Goal: Find specific page/section: Find specific page/section

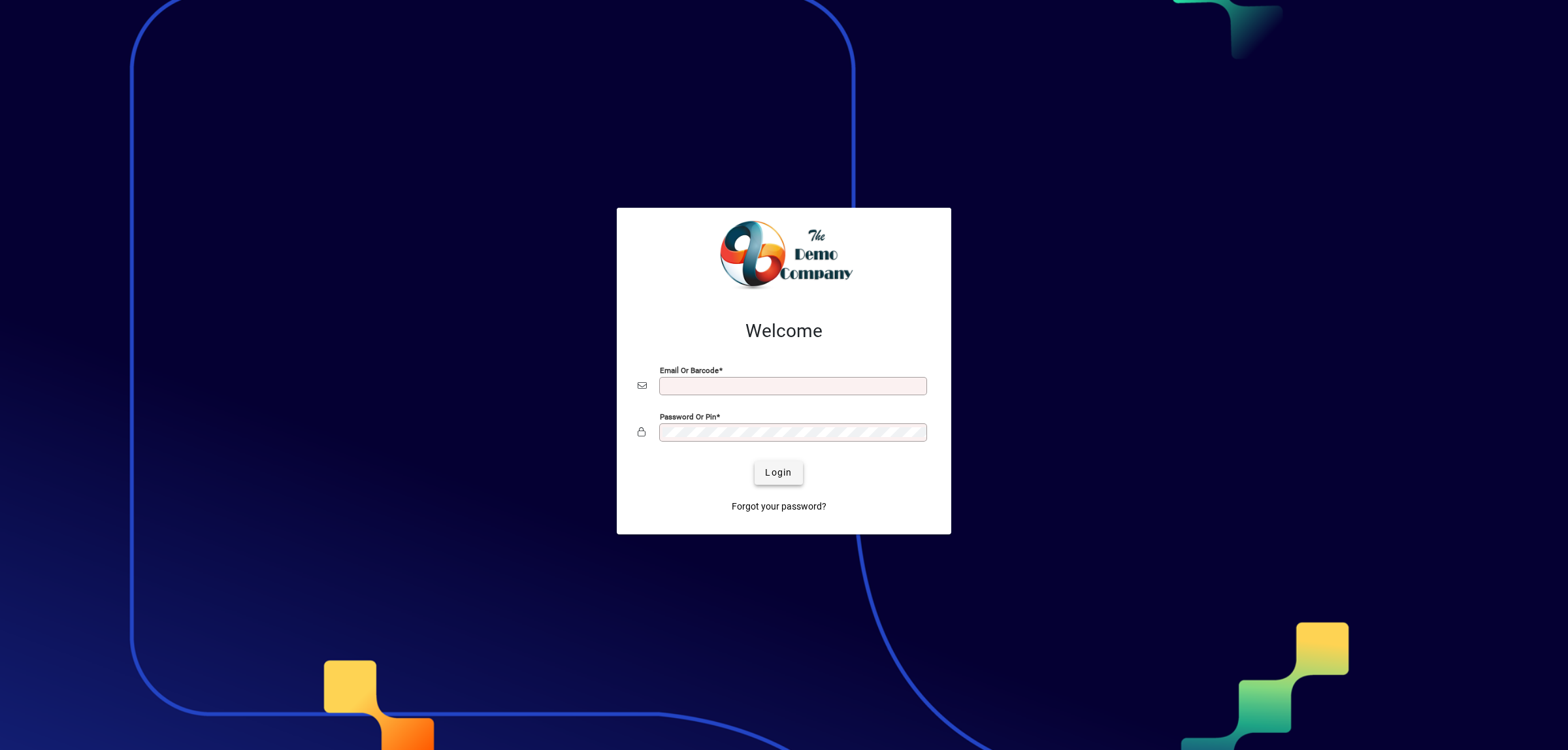
type input "**********"
click at [777, 478] on span "Login" at bounding box center [778, 472] width 27 height 14
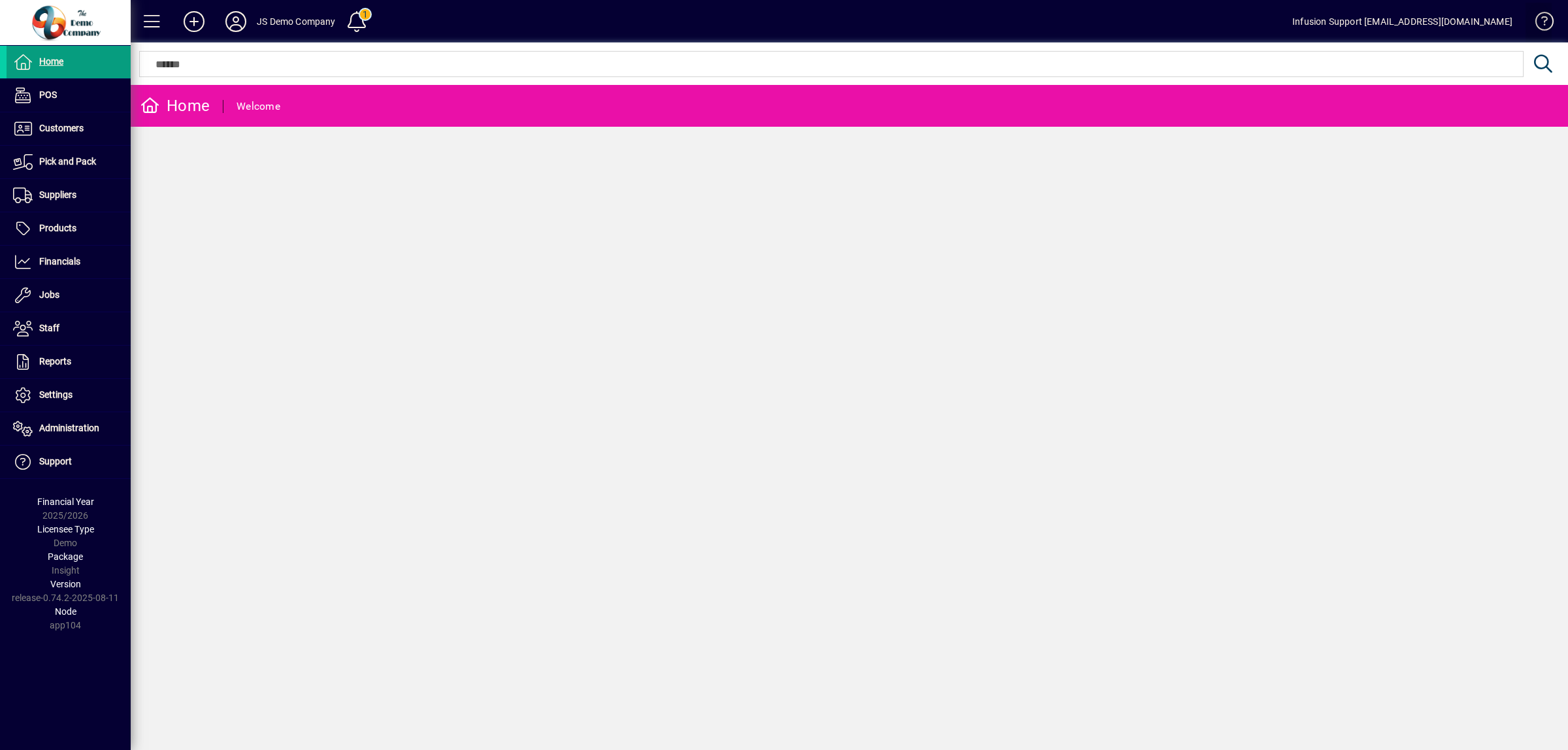
click at [1548, 18] on span at bounding box center [1538, 24] width 31 height 31
click at [41, 219] on span at bounding box center [68, 228] width 124 height 31
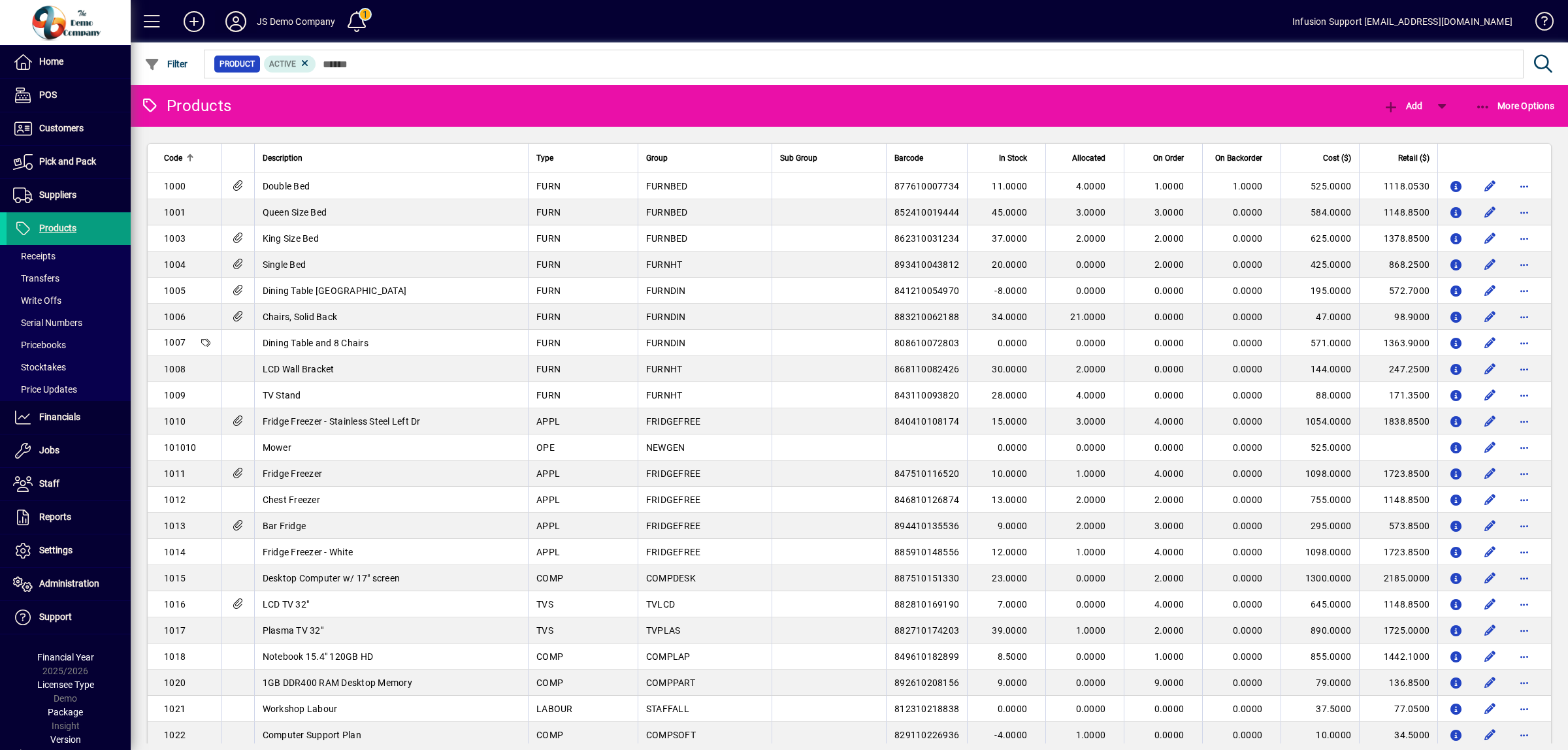
click at [236, 17] on icon at bounding box center [235, 21] width 26 height 21
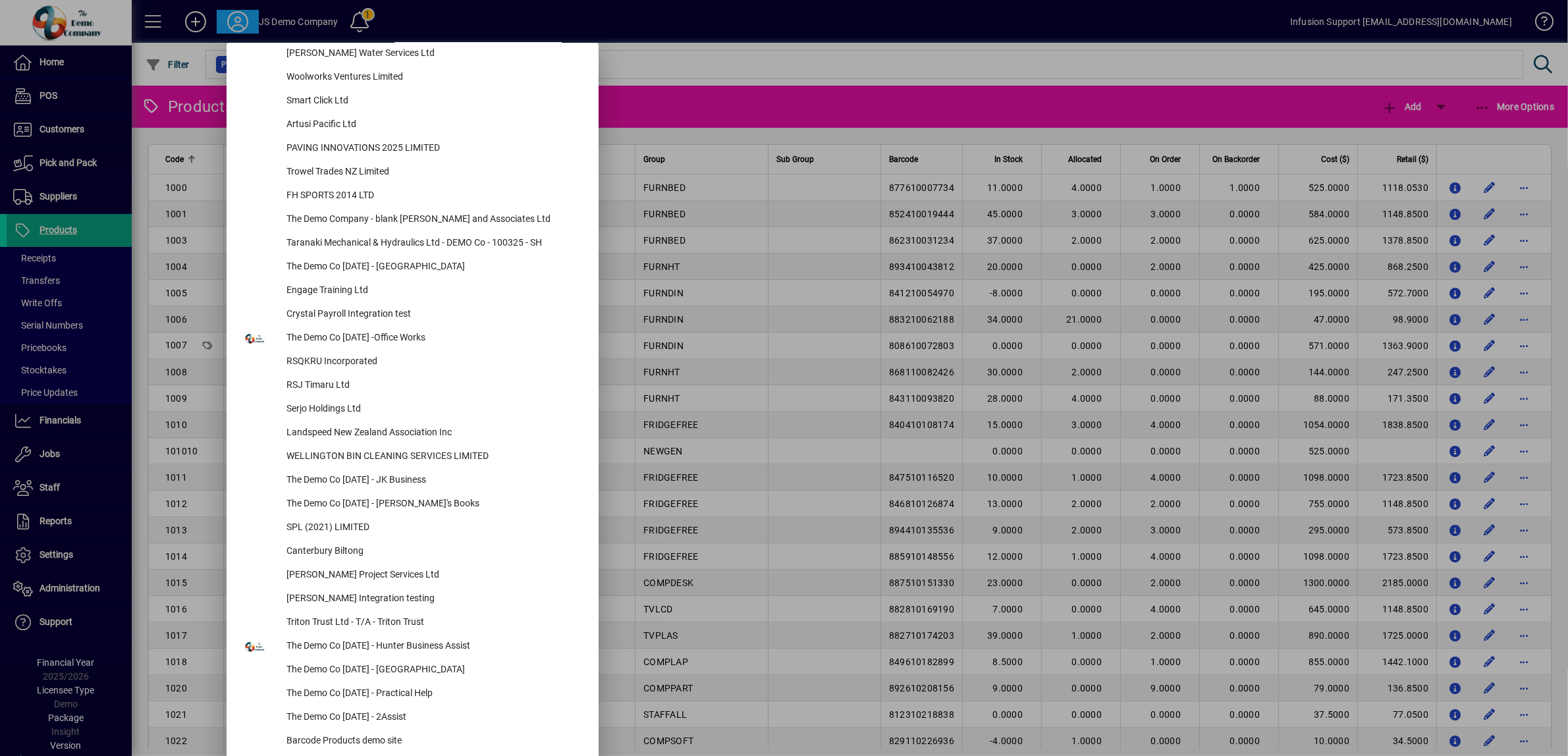
scroll to position [5708, 0]
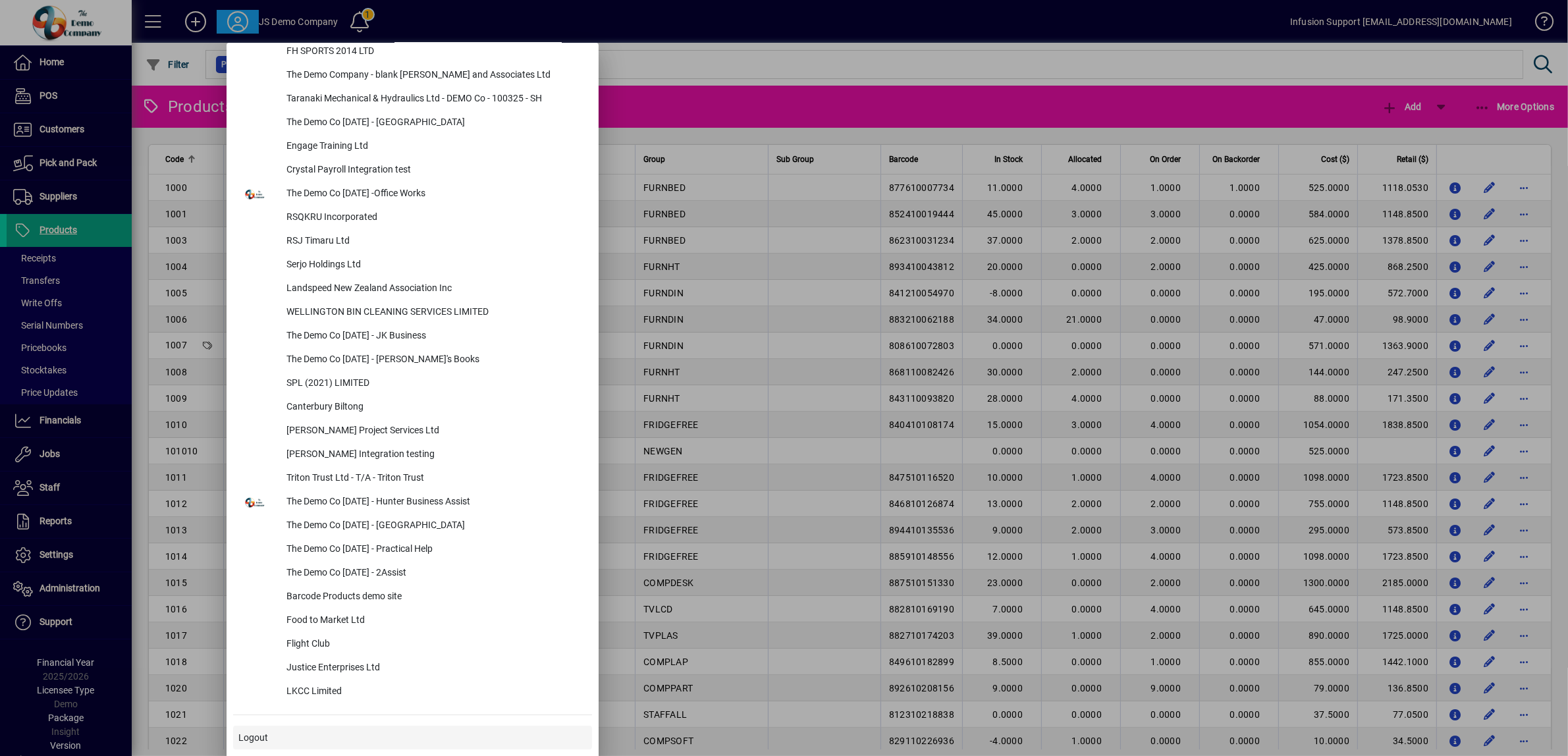
click at [251, 740] on span "Logout" at bounding box center [253, 738] width 30 height 14
